Goal: Task Accomplishment & Management: Manage account settings

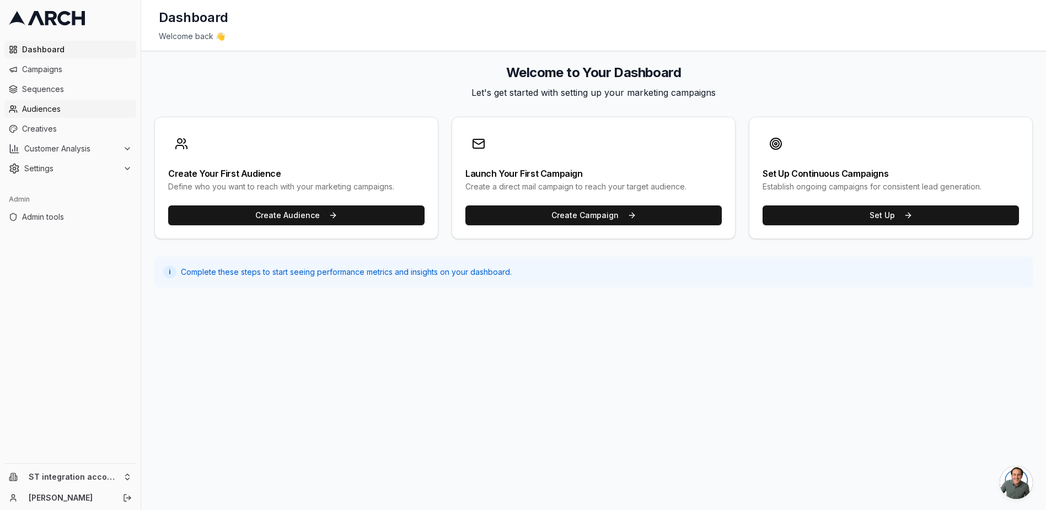
click at [69, 105] on span "Audiences" at bounding box center [77, 109] width 110 height 11
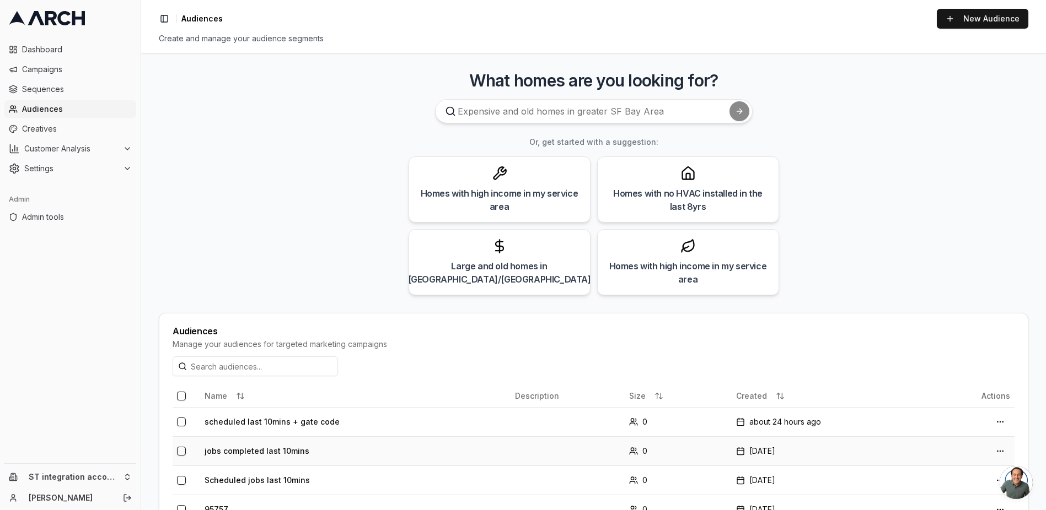
click at [249, 454] on td "jobs completed last 10mins" at bounding box center [355, 451] width 310 height 29
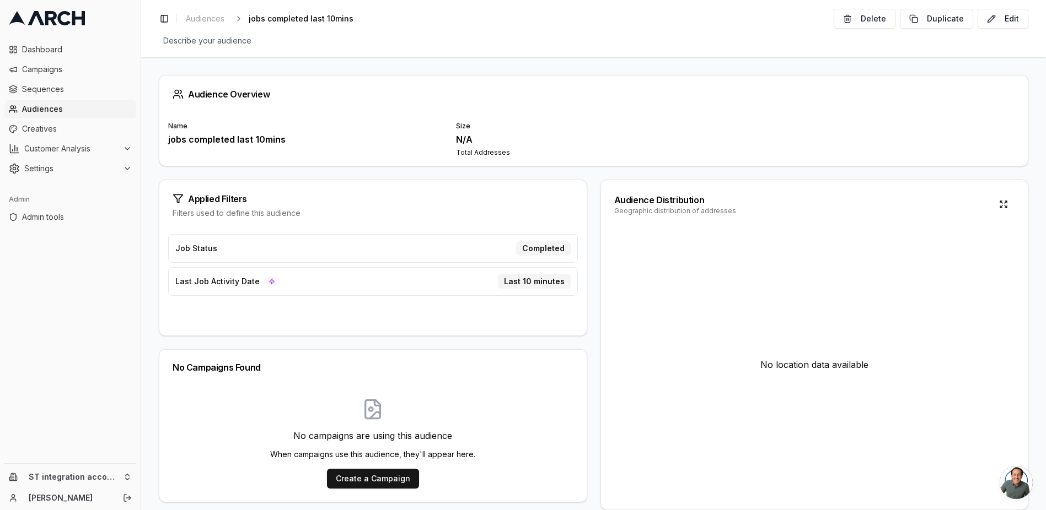
scroll to position [18, 0]
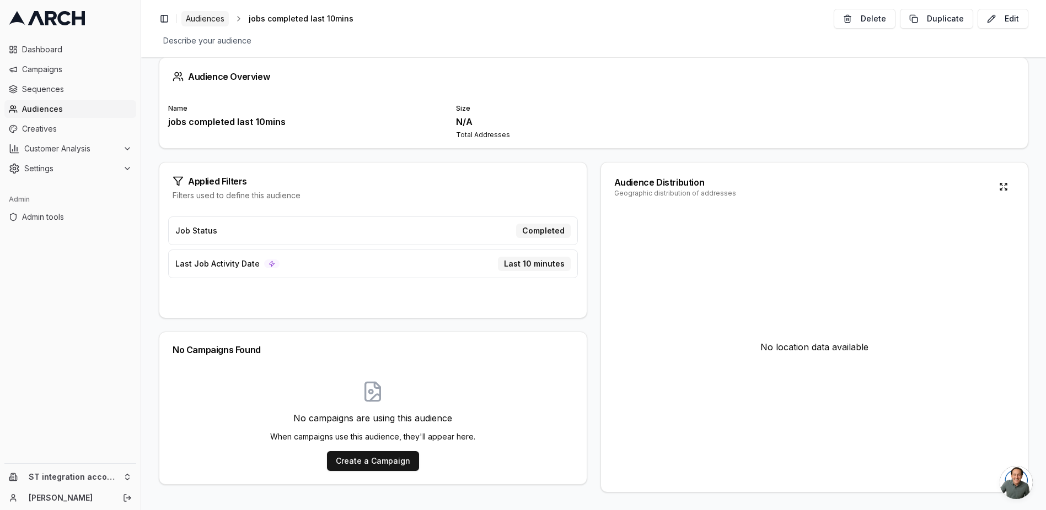
click at [209, 18] on span "Audiences" at bounding box center [205, 18] width 39 height 11
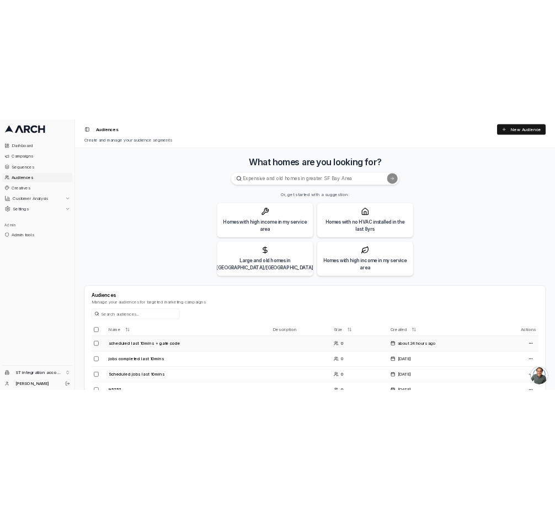
scroll to position [191, 0]
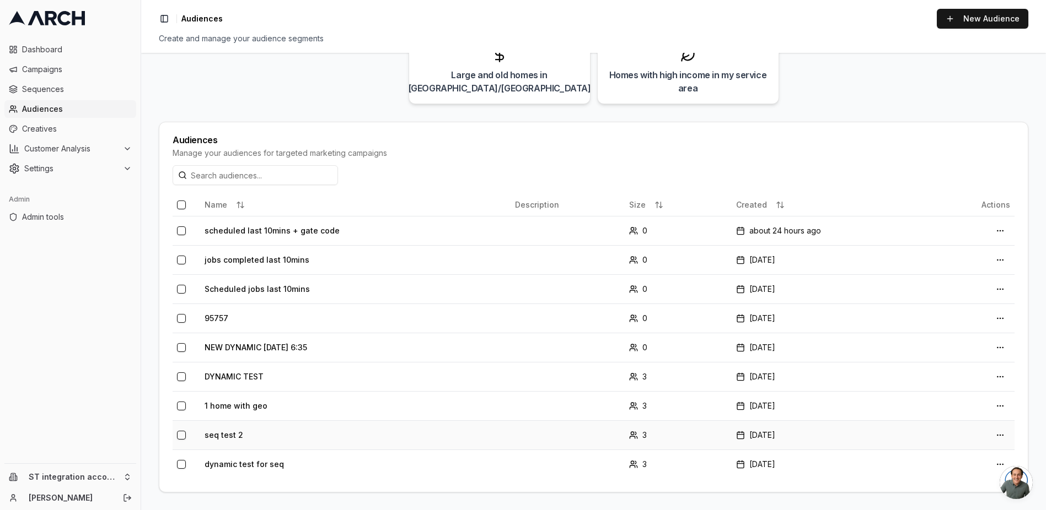
click at [230, 434] on td "seq test 2" at bounding box center [355, 435] width 310 height 29
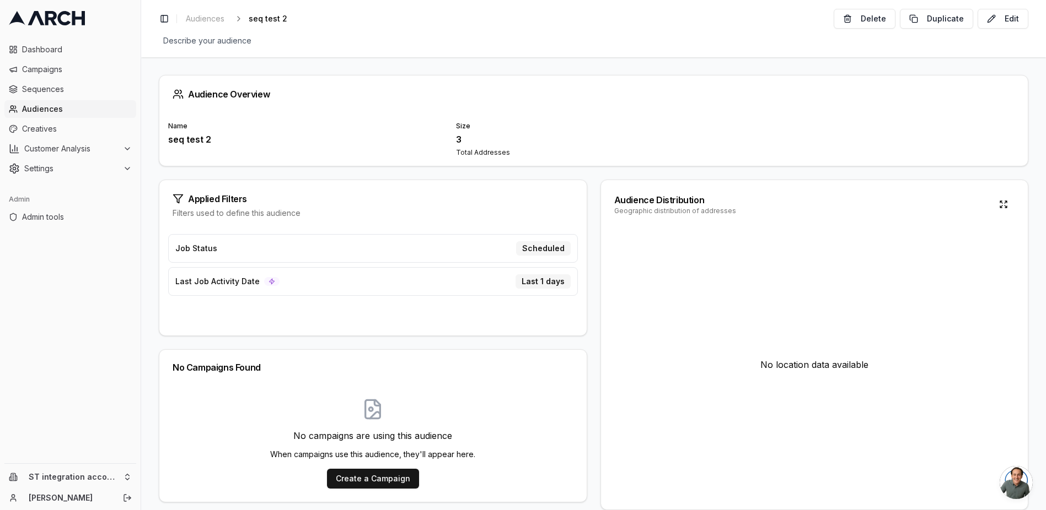
scroll to position [18, 0]
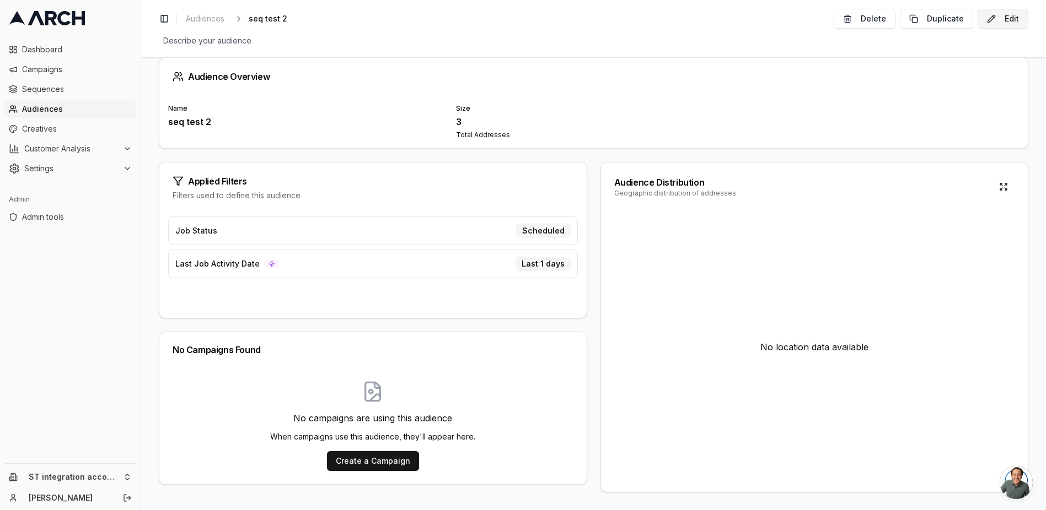
click at [554, 20] on button "Edit" at bounding box center [1002, 19] width 51 height 20
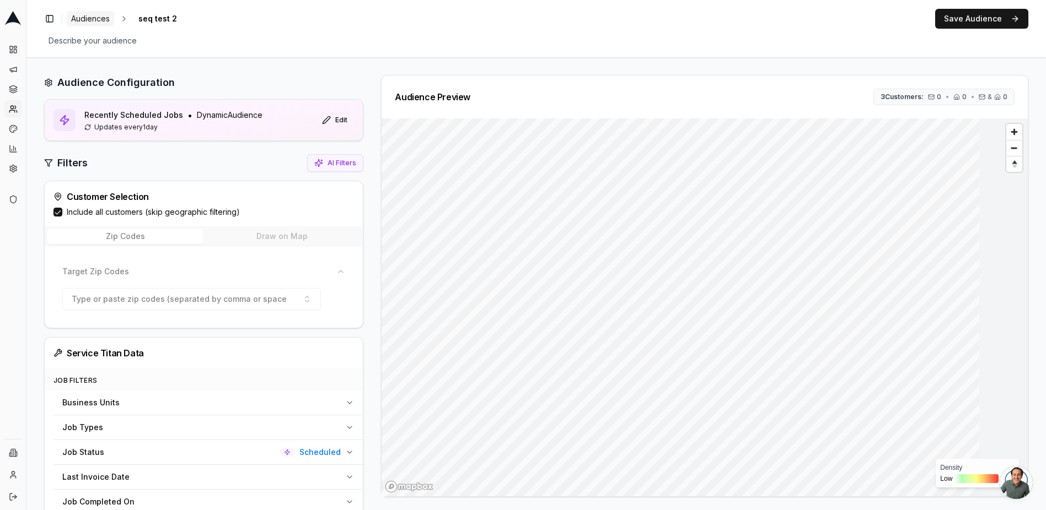
click at [96, 22] on span "Audiences" at bounding box center [90, 18] width 39 height 11
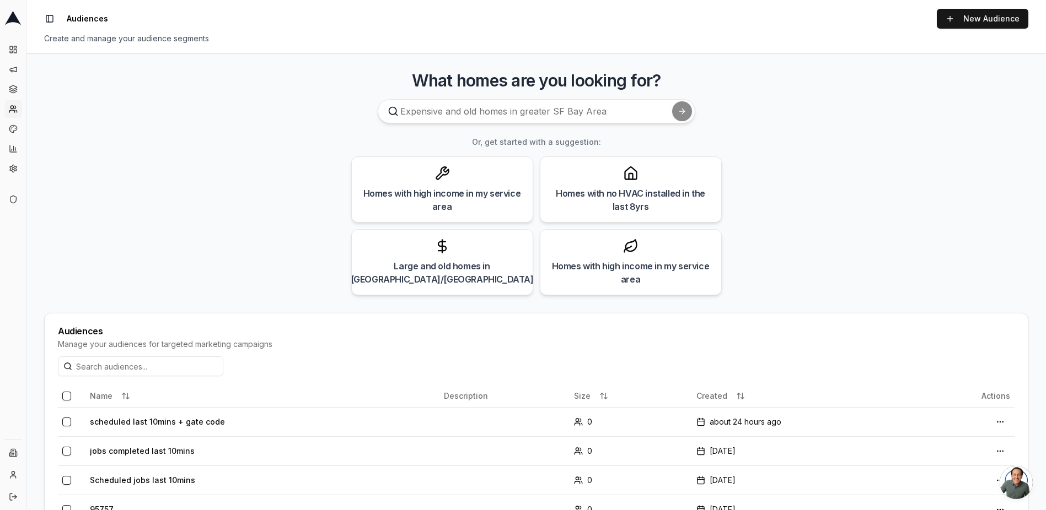
scroll to position [191, 0]
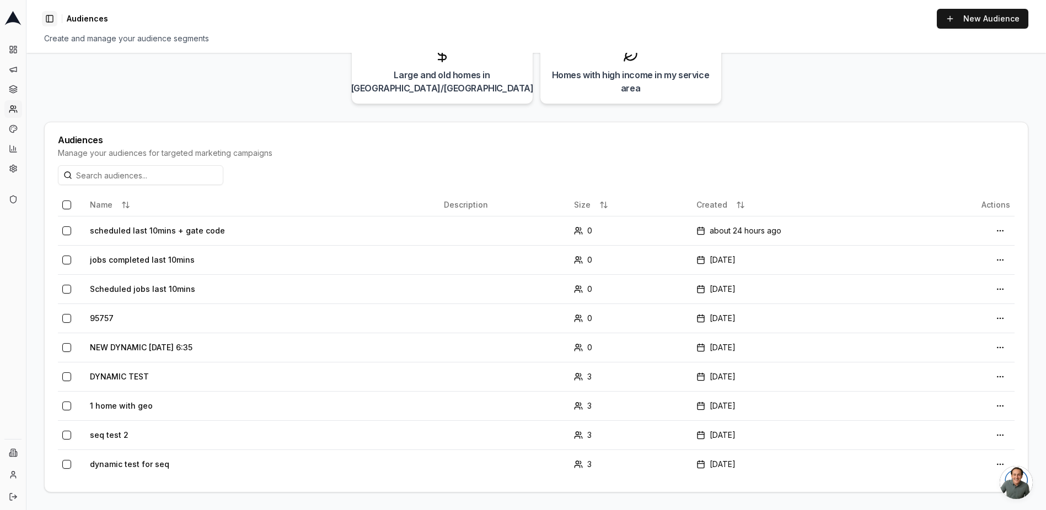
click at [50, 19] on button "Toggle Sidebar" at bounding box center [49, 18] width 15 height 15
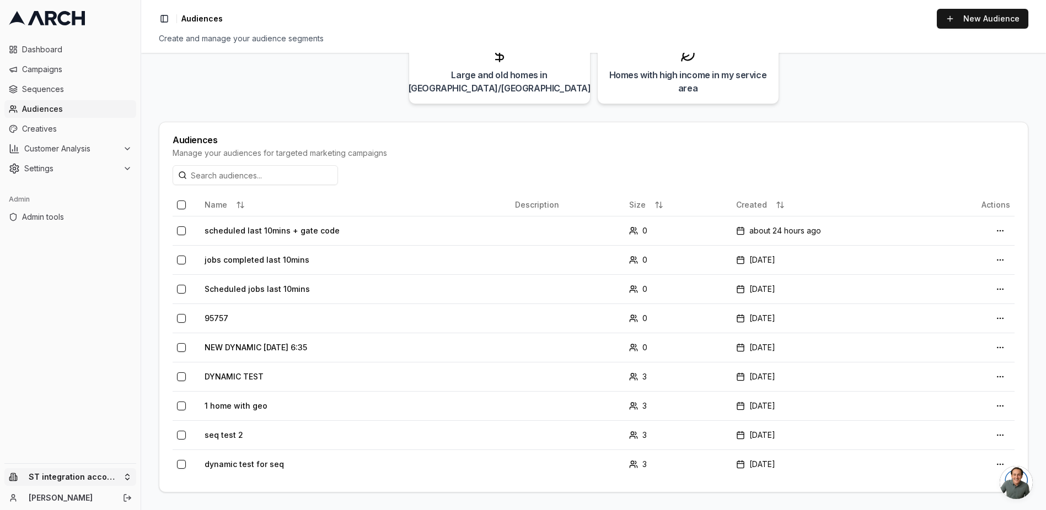
click at [88, 476] on html "Dashboard Campaigns Sequences Audiences Creatives Customer Analysis Settings Ad…" at bounding box center [523, 255] width 1046 height 510
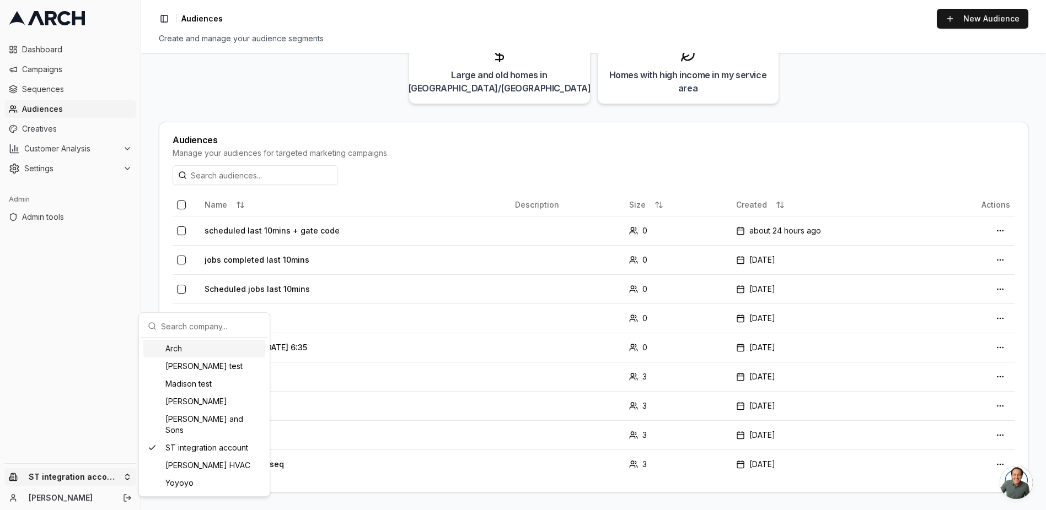
click at [208, 350] on div "Arch" at bounding box center [204, 349] width 122 height 18
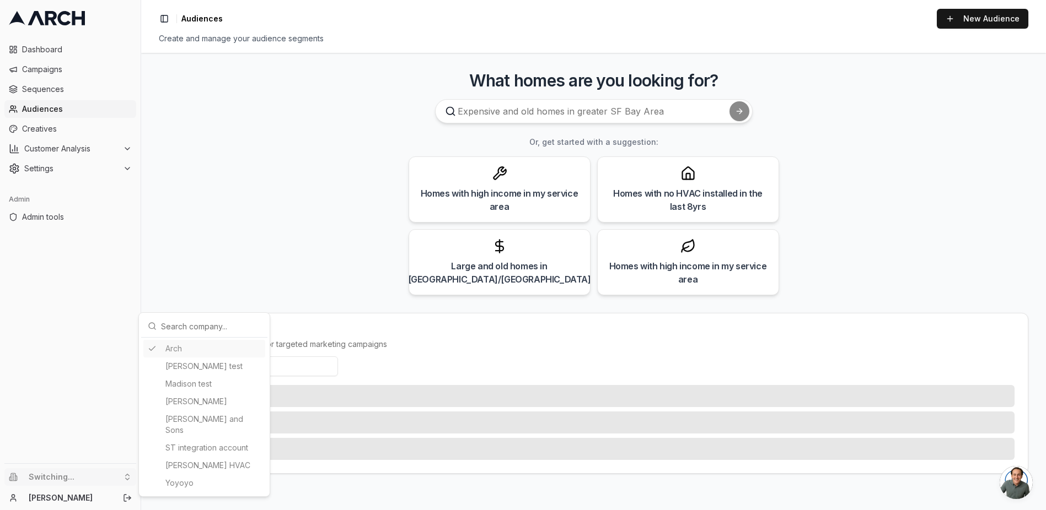
scroll to position [0, 0]
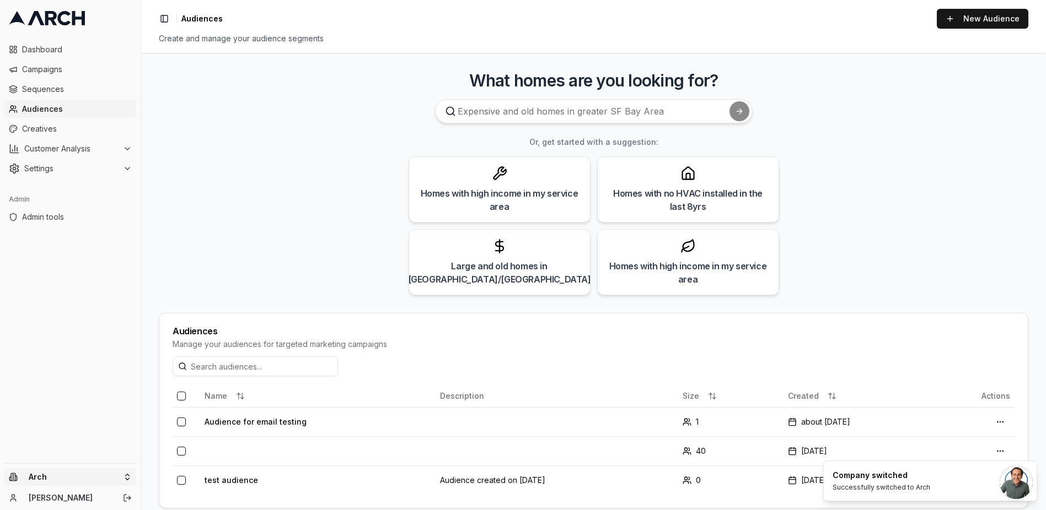
click at [63, 469] on html "Dashboard Campaigns Sequences Audiences Creatives Customer Analysis Settings Ad…" at bounding box center [523, 255] width 1046 height 510
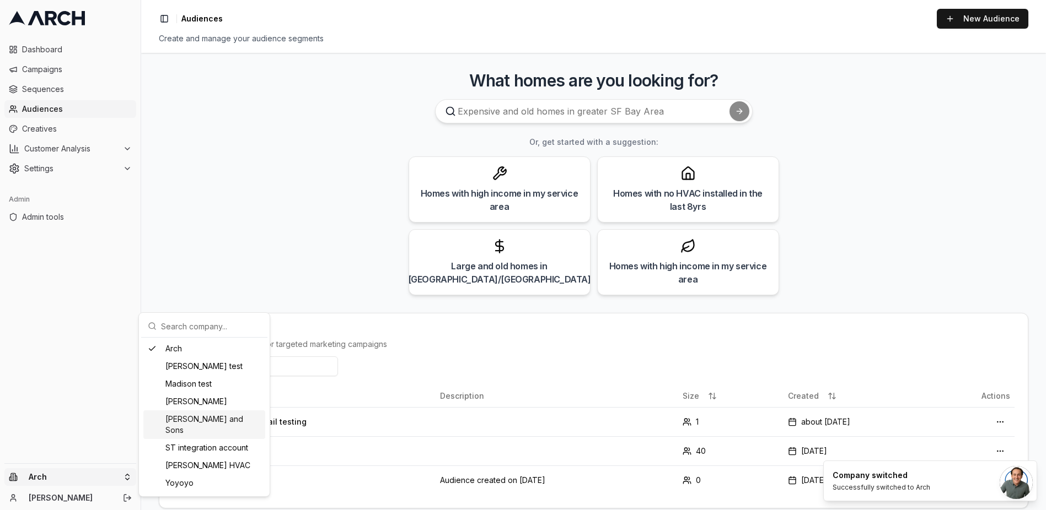
click at [204, 417] on div "[PERSON_NAME] and Sons" at bounding box center [204, 425] width 122 height 29
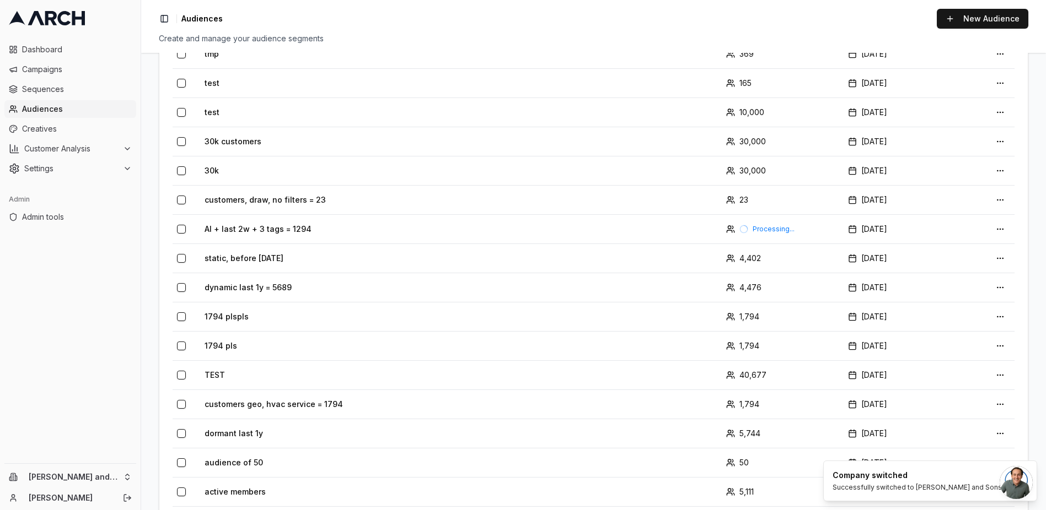
scroll to position [502, 0]
click at [213, 300] on td "1794 plspls" at bounding box center [330, 314] width 261 height 29
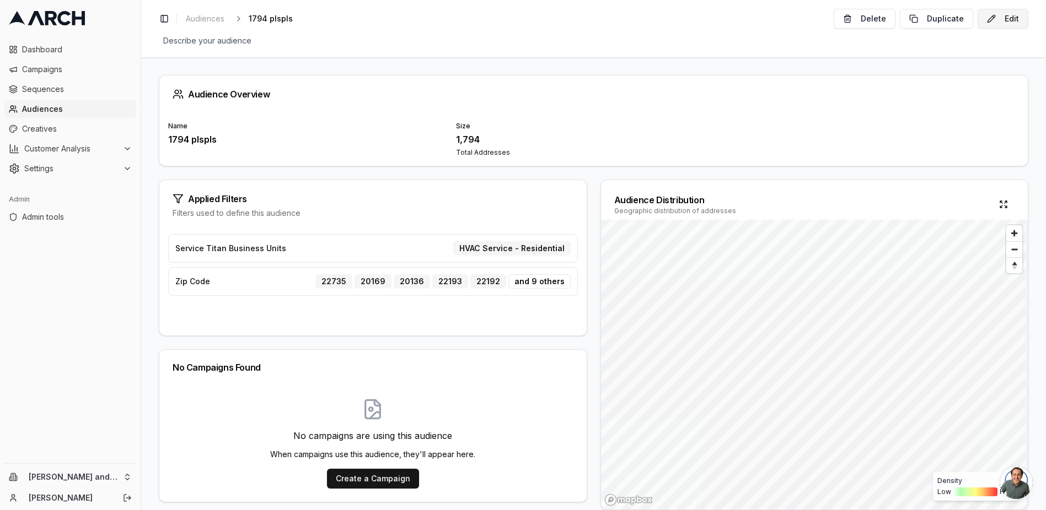
click at [554, 20] on button "Edit" at bounding box center [1002, 19] width 51 height 20
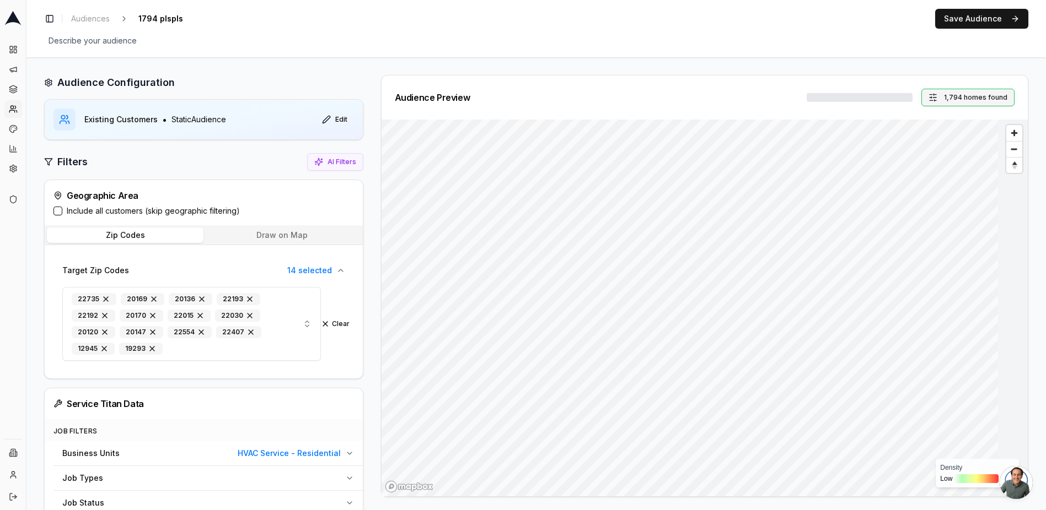
click at [554, 96] on button "1,794 homes found" at bounding box center [967, 98] width 93 height 18
click at [554, 143] on input "400000" at bounding box center [912, 146] width 50 height 20
click at [554, 149] on input "399999" at bounding box center [912, 146] width 50 height 20
click at [554, 149] on input "399998" at bounding box center [912, 146] width 50 height 20
click at [554, 149] on input "399997" at bounding box center [912, 146] width 50 height 20
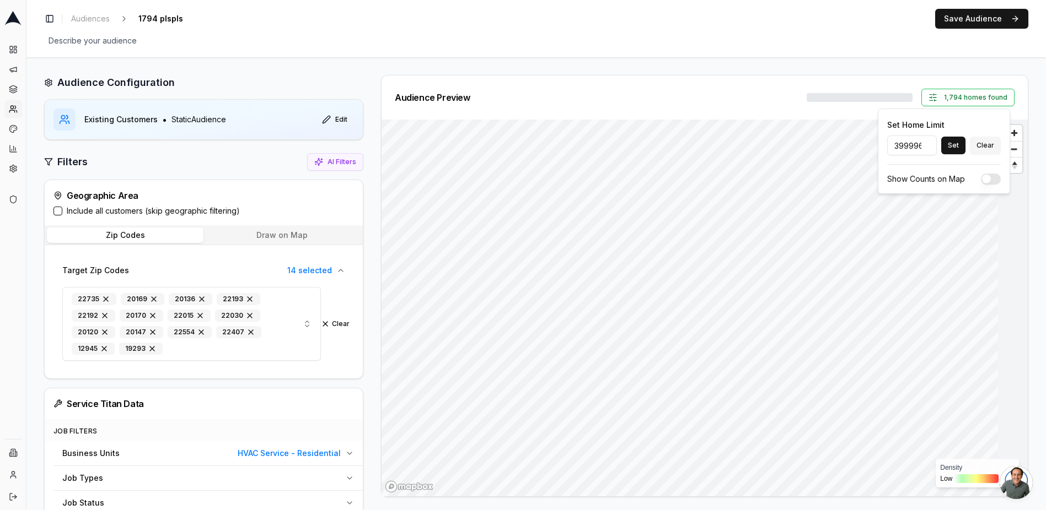
click at [554, 149] on input "399996" at bounding box center [912, 146] width 50 height 20
click at [554, 149] on input "399995" at bounding box center [912, 146] width 50 height 20
click at [554, 149] on input "399994" at bounding box center [912, 146] width 50 height 20
click at [554, 149] on input "399974" at bounding box center [912, 146] width 50 height 20
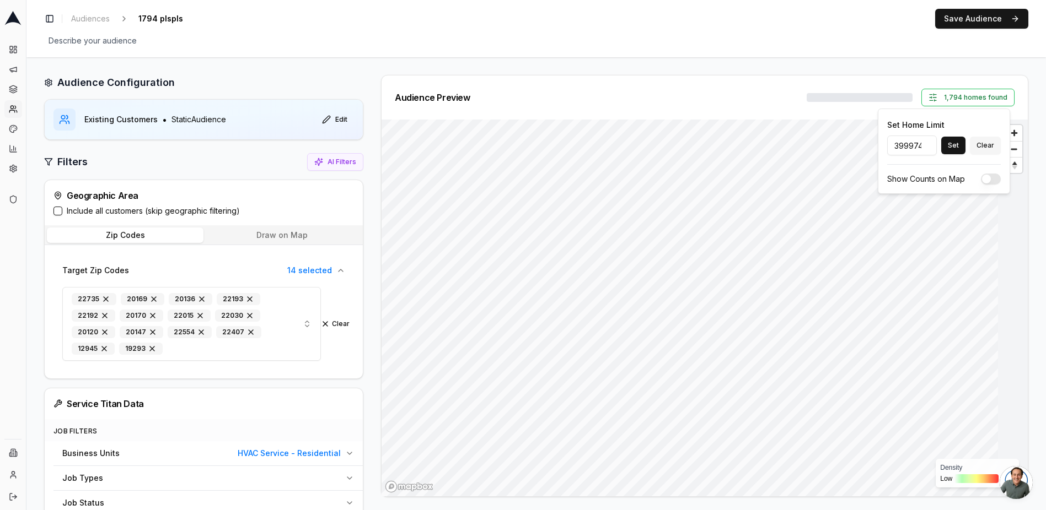
click at [554, 149] on input "399974" at bounding box center [912, 146] width 50 height 20
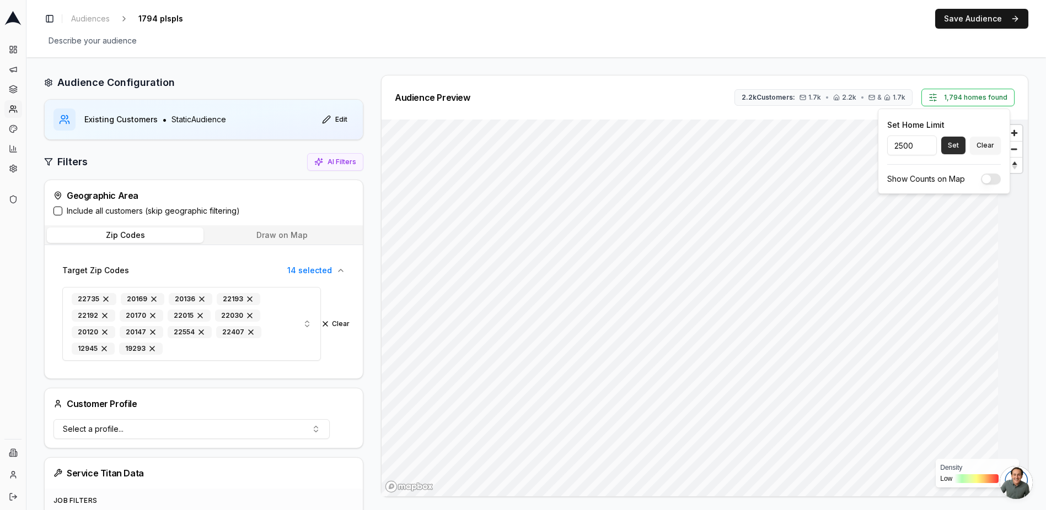
type input "2500"
click at [554, 145] on button "Set" at bounding box center [953, 146] width 24 height 18
click at [107, 14] on span "Audiences" at bounding box center [90, 18] width 39 height 11
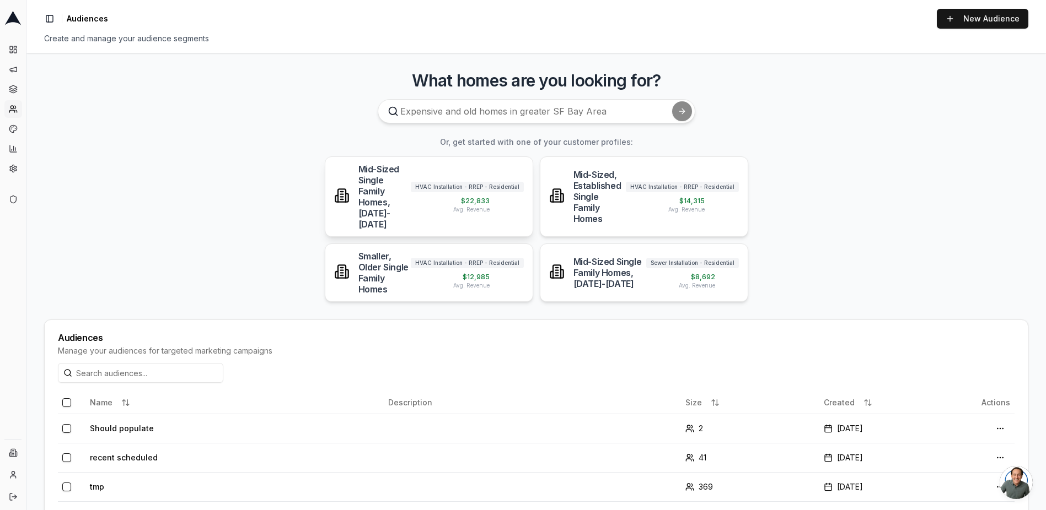
click at [411, 182] on div "Mid-Sized Single Family Homes, 1951-2010" at bounding box center [384, 197] width 52 height 66
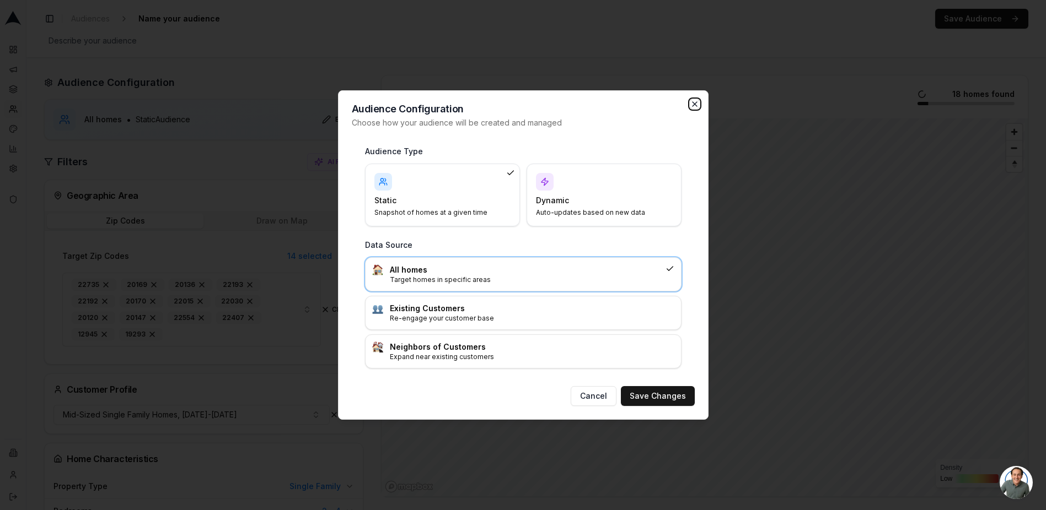
click at [554, 103] on icon "button" at bounding box center [694, 104] width 4 height 4
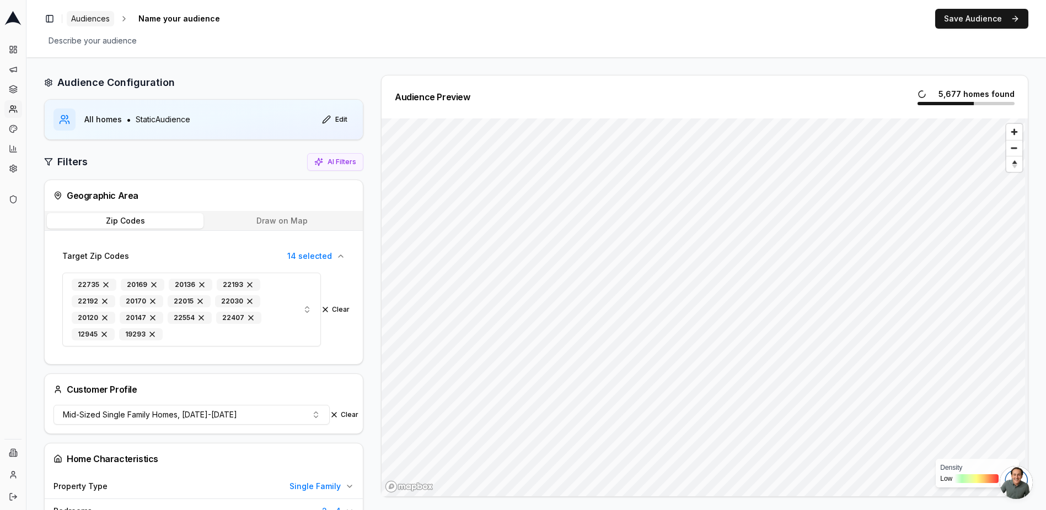
click at [97, 18] on span "Audiences" at bounding box center [90, 18] width 39 height 11
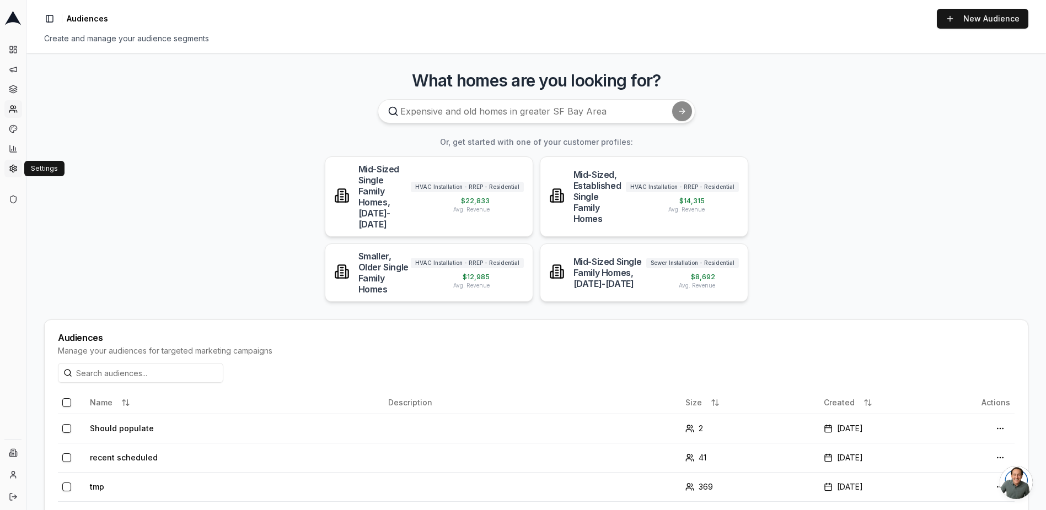
click at [17, 168] on icon at bounding box center [13, 168] width 9 height 11
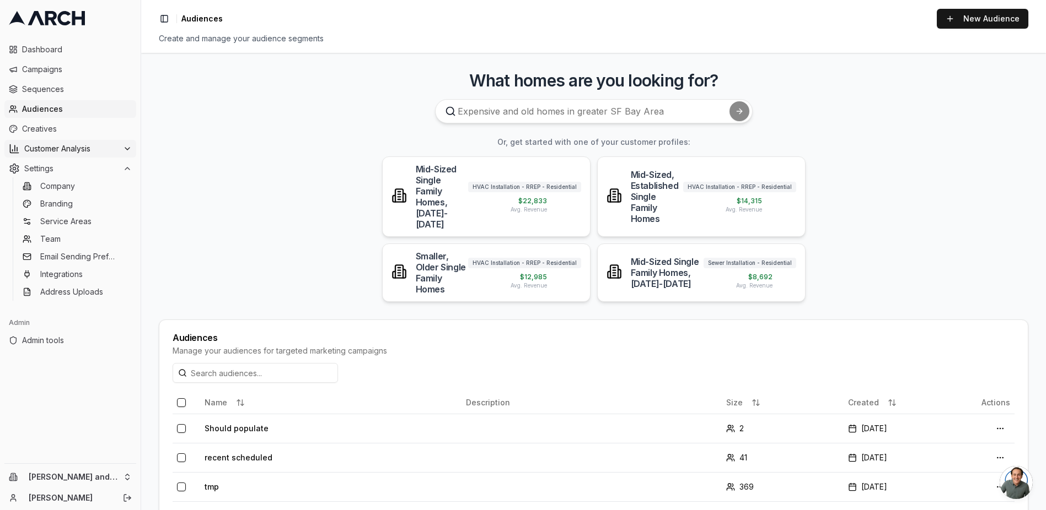
click at [85, 148] on span "Customer Analysis" at bounding box center [71, 148] width 94 height 11
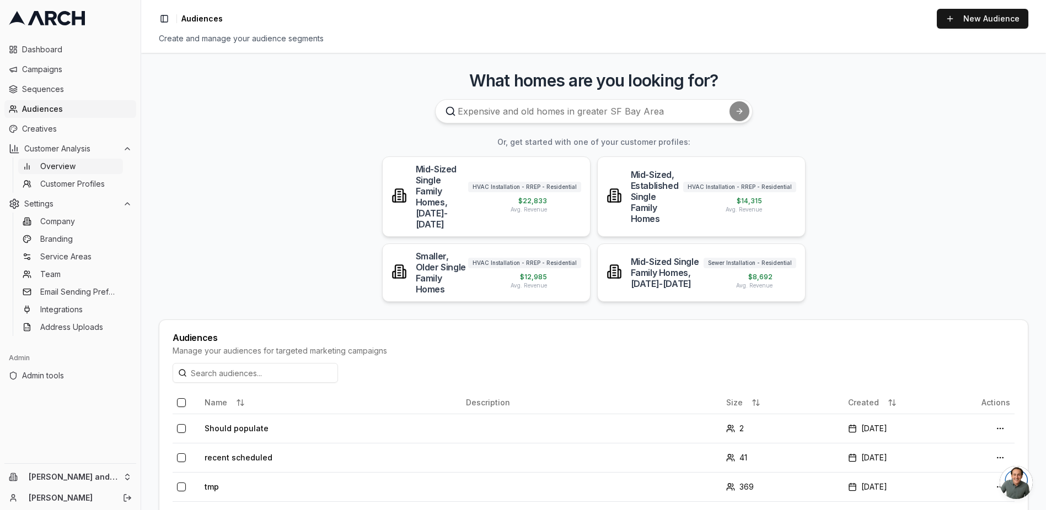
click at [80, 168] on link "Overview" at bounding box center [70, 166] width 105 height 15
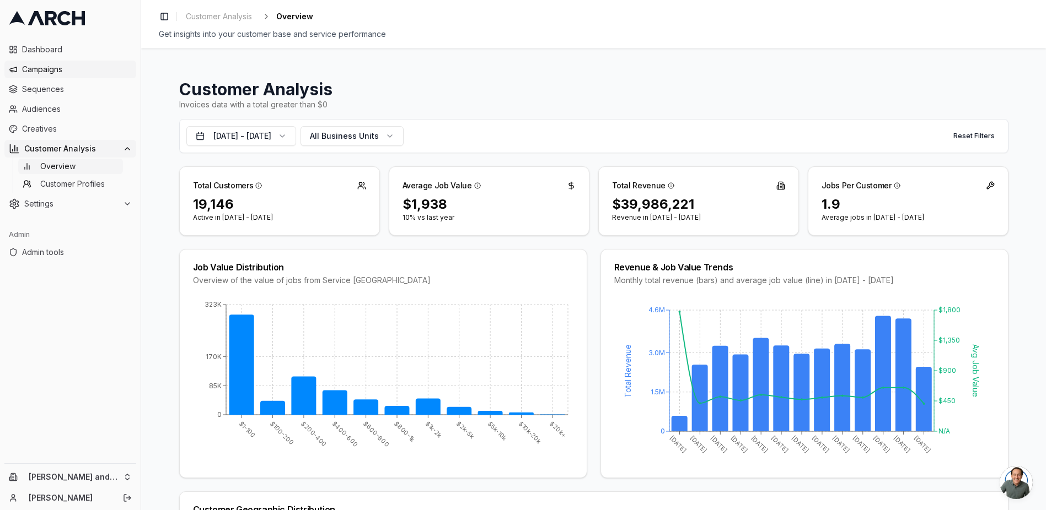
click at [84, 72] on span "Campaigns" at bounding box center [77, 69] width 110 height 11
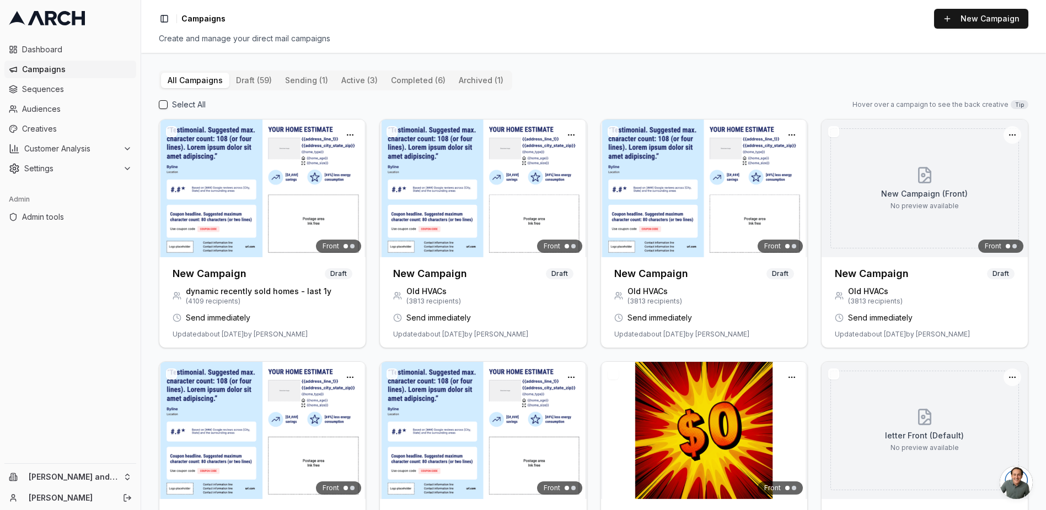
click at [256, 85] on button "draft (59)" at bounding box center [253, 80] width 49 height 15
click at [294, 87] on button "sending (1)" at bounding box center [306, 80] width 56 height 15
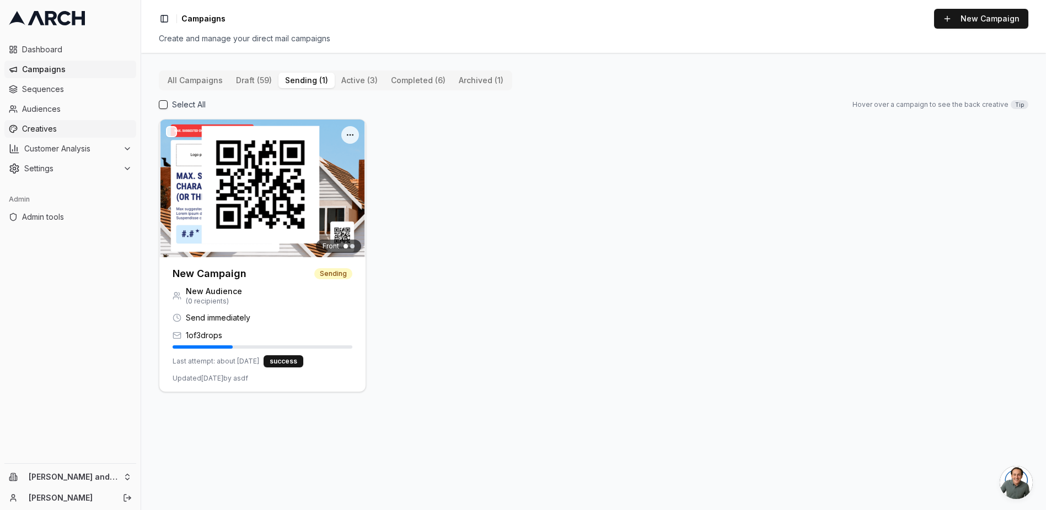
click at [53, 121] on link "Creatives" at bounding box center [70, 129] width 132 height 18
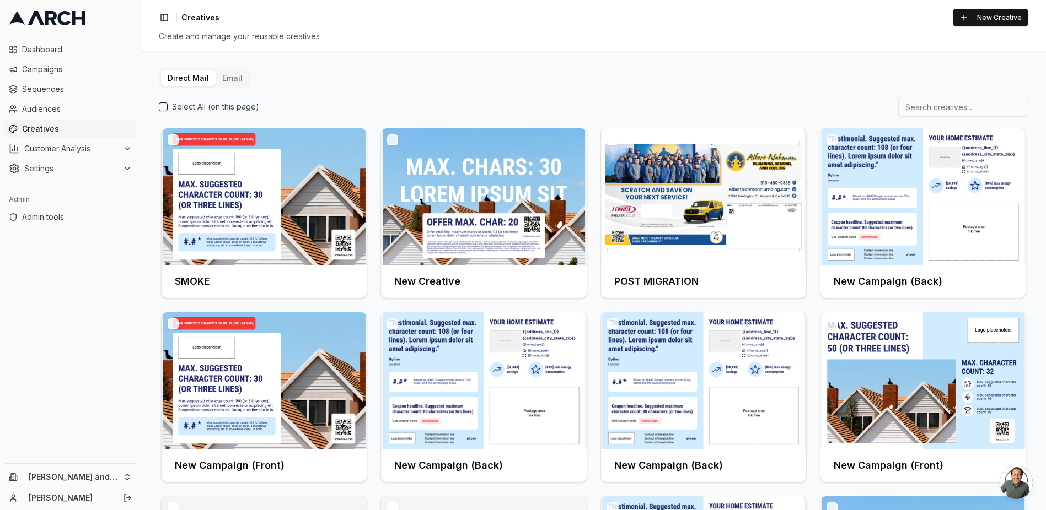
click at [236, 82] on button "Email" at bounding box center [233, 78] width 34 height 15
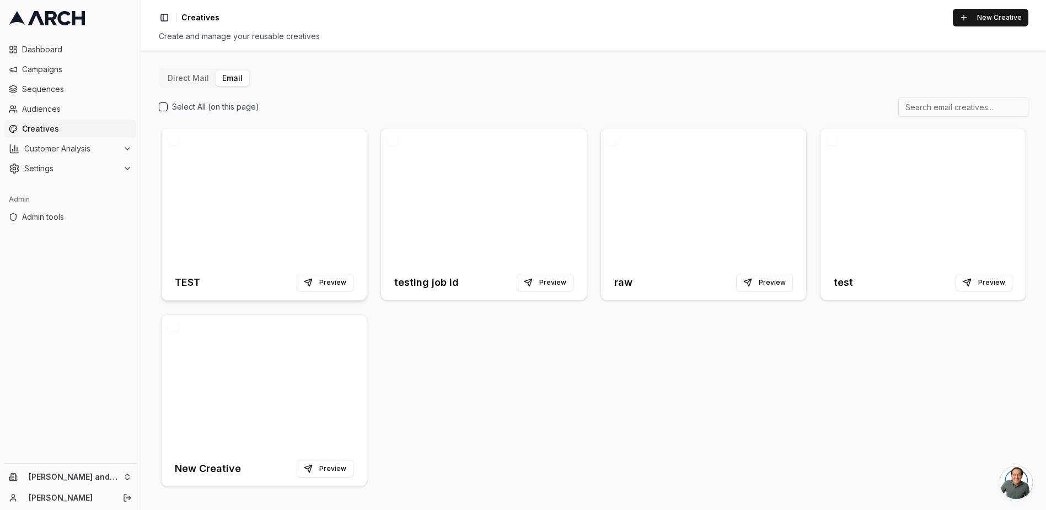
click at [315, 149] on div at bounding box center [264, 196] width 205 height 137
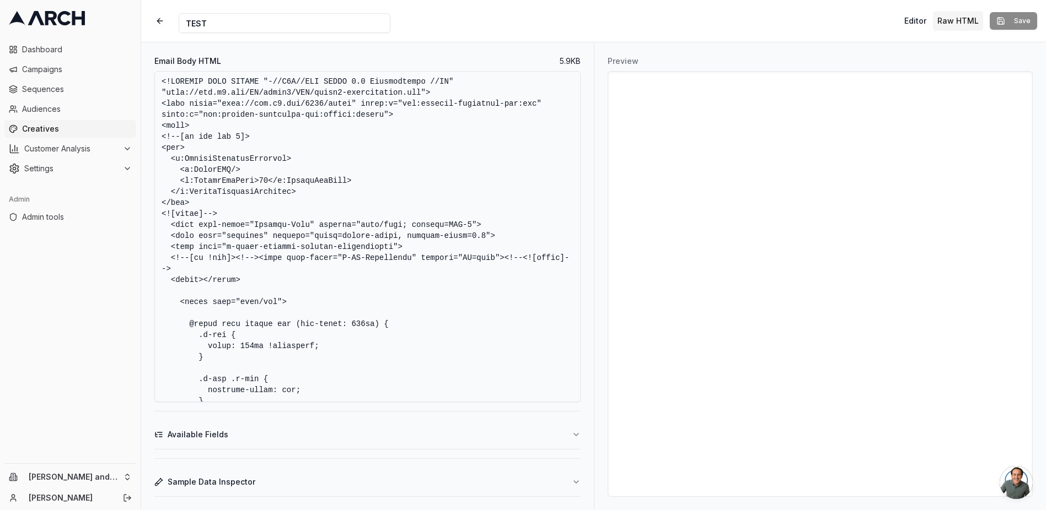
click at [76, 40] on div "Dashboard Campaigns Sequences Audiences Creatives Customer Analysis Settings" at bounding box center [70, 109] width 141 height 146
click at [73, 45] on span "Dashboard" at bounding box center [77, 49] width 110 height 11
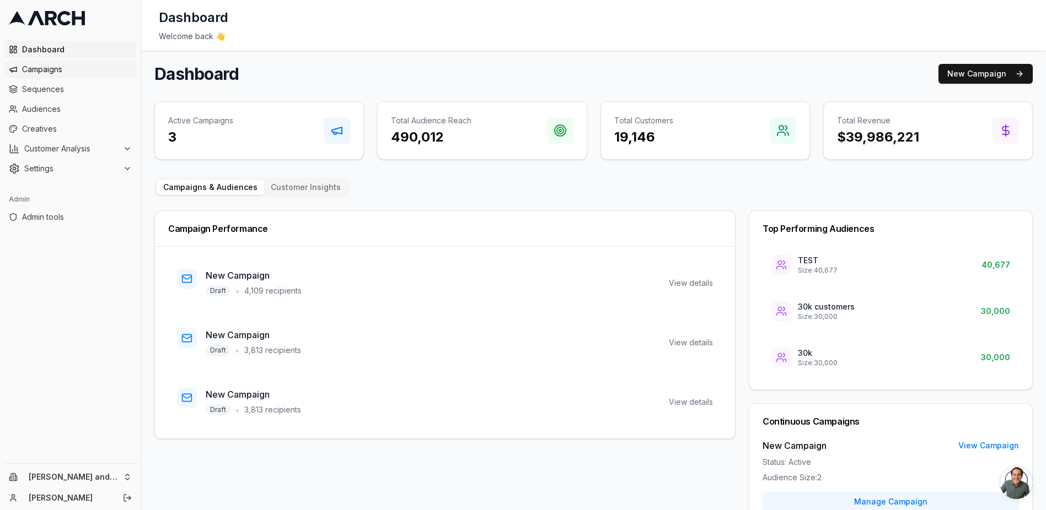
click at [78, 71] on span "Campaigns" at bounding box center [77, 69] width 110 height 11
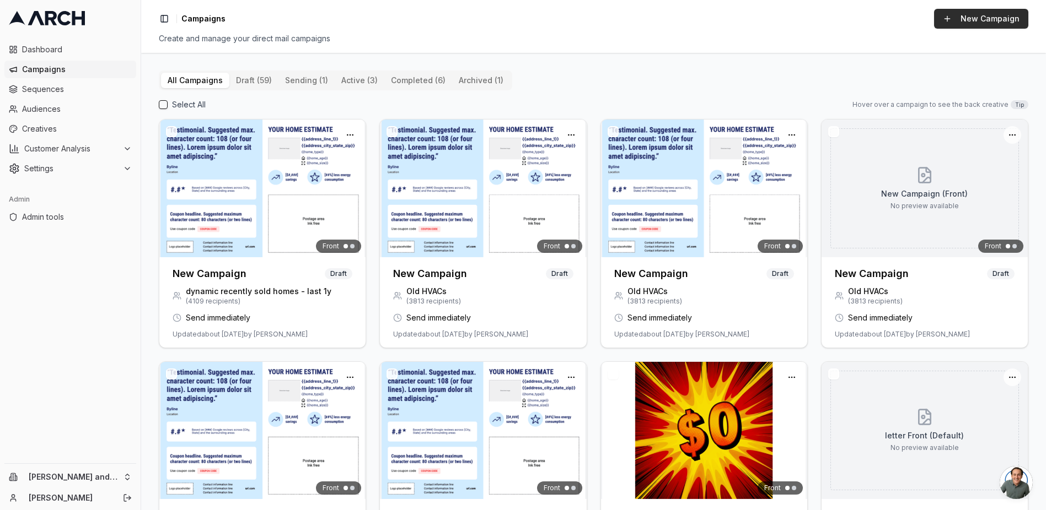
click at [967, 28] on button "New Campaign" at bounding box center [981, 19] width 94 height 20
